Goal: Task Accomplishment & Management: Manage account settings

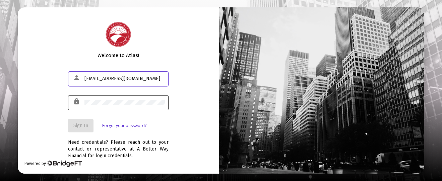
type input "[EMAIL_ADDRESS][DOMAIN_NAME]"
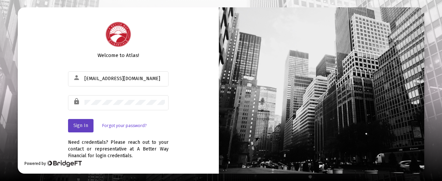
click at [77, 122] on button "Sign In" at bounding box center [80, 125] width 25 height 13
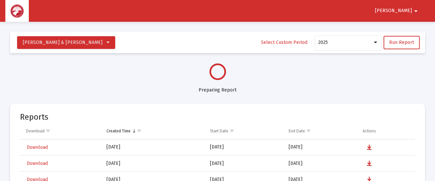
select select "View all"
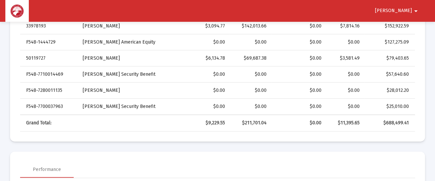
scroll to position [223, 0]
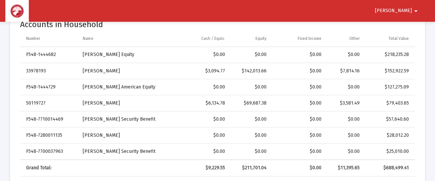
click at [414, 7] on mat-icon "arrow_drop_down" at bounding box center [416, 10] width 8 height 13
click at [416, 25] on button "Logout" at bounding box center [410, 28] width 38 height 16
